Goal: Use online tool/utility: Utilize a website feature to perform a specific function

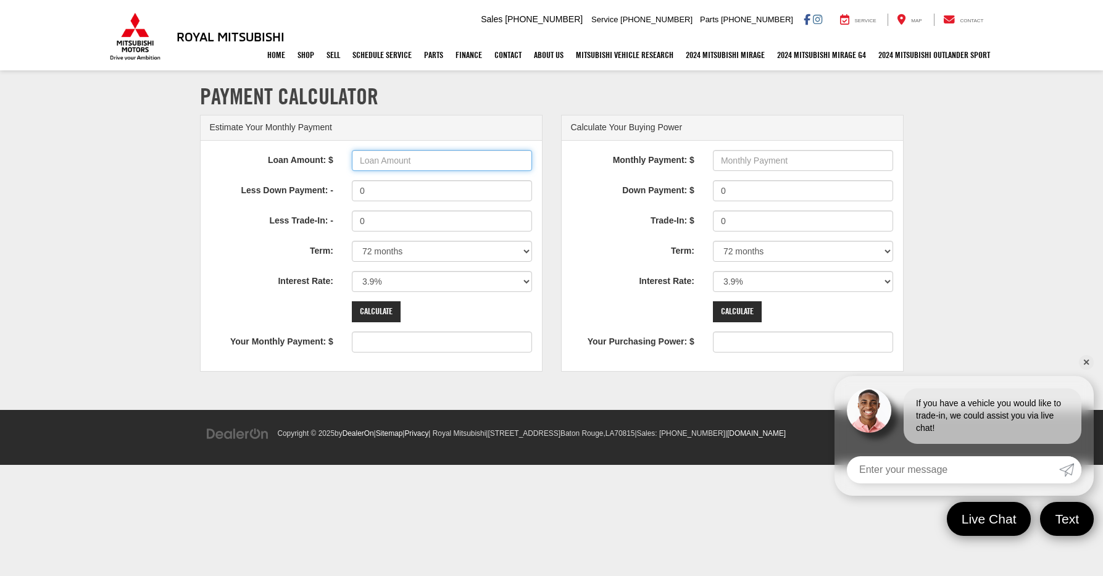
click at [411, 163] on input "Loan Amount: $" at bounding box center [442, 160] width 181 height 21
click at [385, 160] on input "Loan Amount: $" at bounding box center [442, 160] width 181 height 21
type input "30000"
click at [393, 186] on input "0" at bounding box center [442, 190] width 181 height 21
type input "468"
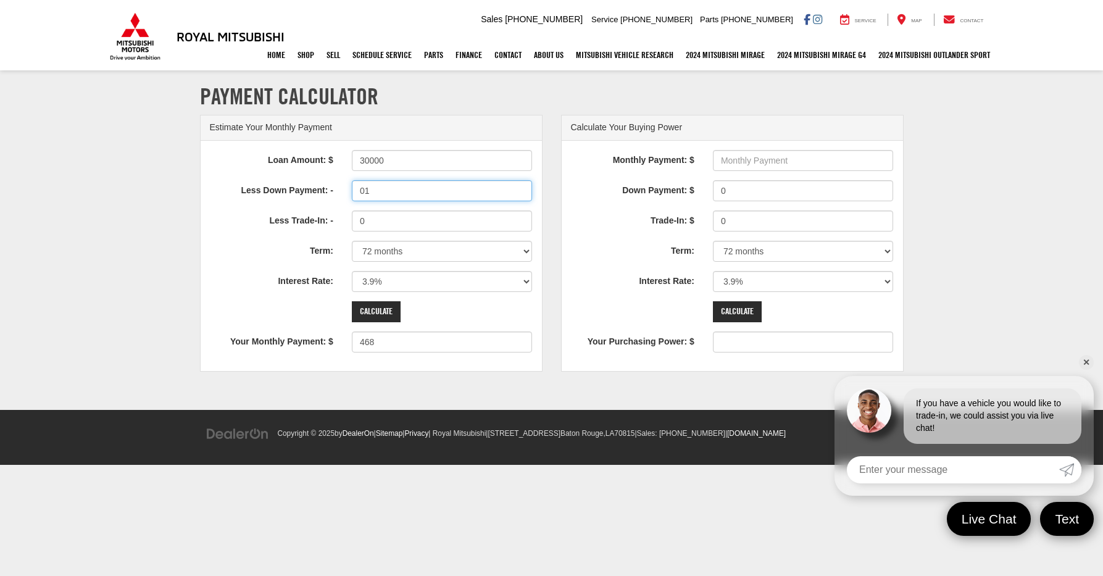
type input "0"
type input "10000"
click at [395, 283] on select "0% 0.9% 1.9% 2.9% 3.9% 4.9% 5.9% 6.9% 7.9% 8.9% 9.9% 10.9% 11.9% 12.9% 13.9% 14…" at bounding box center [442, 281] width 181 height 21
type input "312"
select select "0"
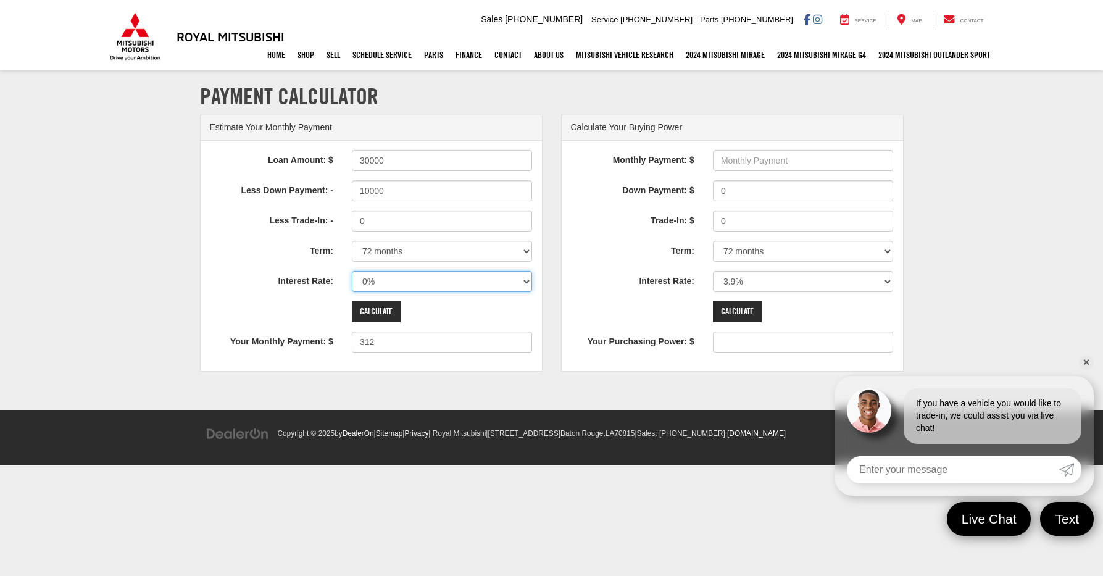
click at [352, 271] on select "0% 0.9% 1.9% 2.9% 3.9% 4.9% 5.9% 6.9% 7.9% 8.9% 9.9% 10.9% 11.9% 12.9% 13.9% 14…" at bounding box center [442, 281] width 181 height 21
type input "278"
click at [373, 311] on input "Calculate" at bounding box center [376, 311] width 49 height 21
click at [384, 278] on select "0% 0.9% 1.9% 2.9% 3.9% 4.9% 5.9% 6.9% 7.9% 8.9% 9.9% 10.9% 11.9% 12.9% 13.9% 14…" at bounding box center [442, 281] width 181 height 21
select select "6.9"
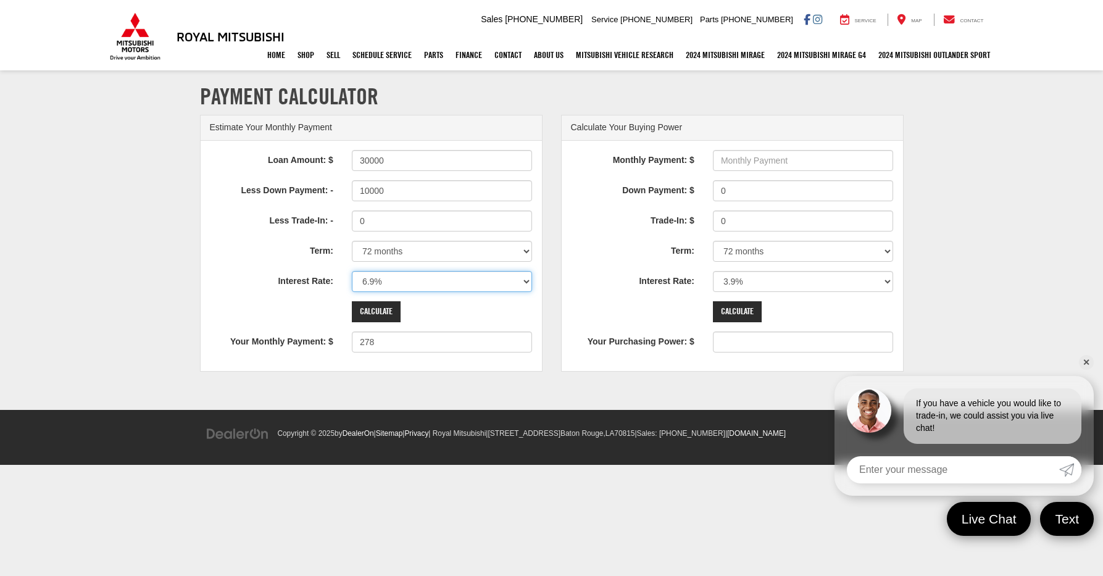
click at [352, 271] on select "0% 0.9% 1.9% 2.9% 3.9% 4.9% 5.9% 6.9% 7.9% 8.9% 9.9% 10.9% 11.9% 12.9% 13.9% 14…" at bounding box center [442, 281] width 181 height 21
type input "340"
